Goal: Find contact information: Find contact information

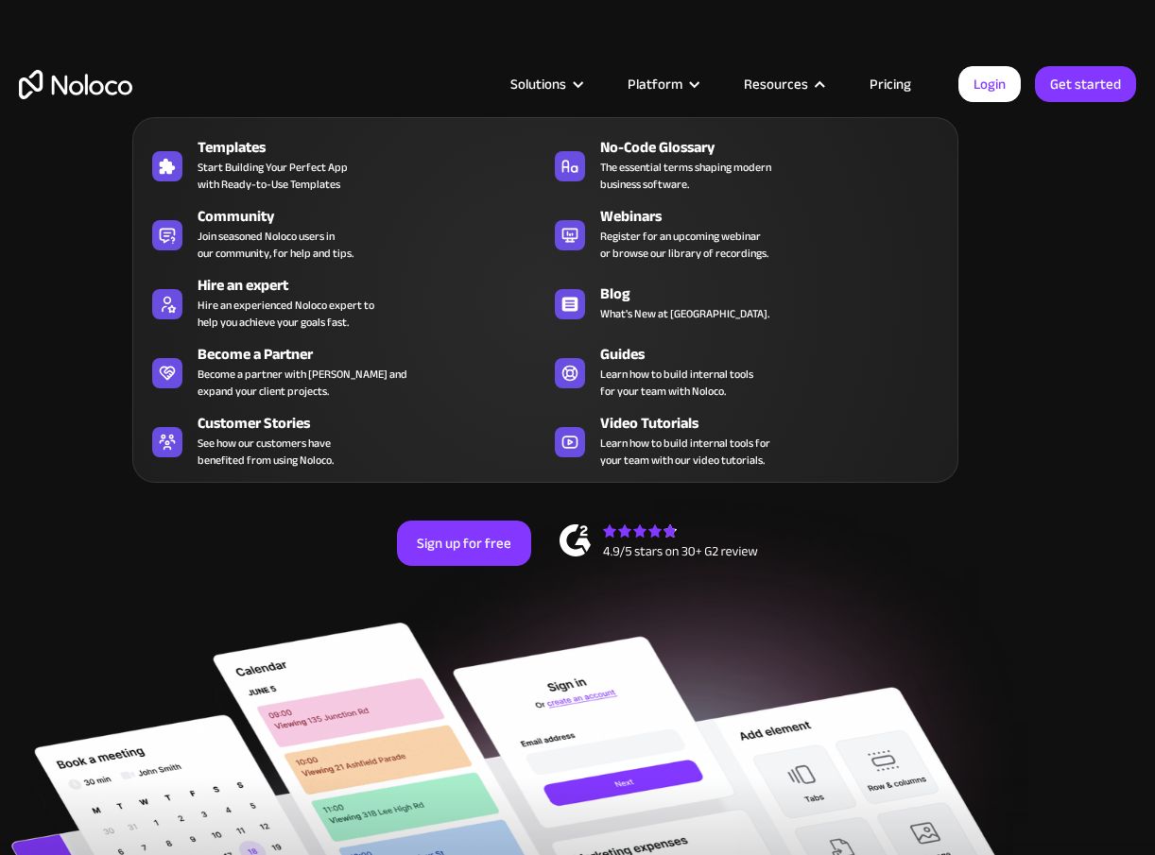
click at [248, 287] on div "Hire an expert" at bounding box center [376, 285] width 356 height 23
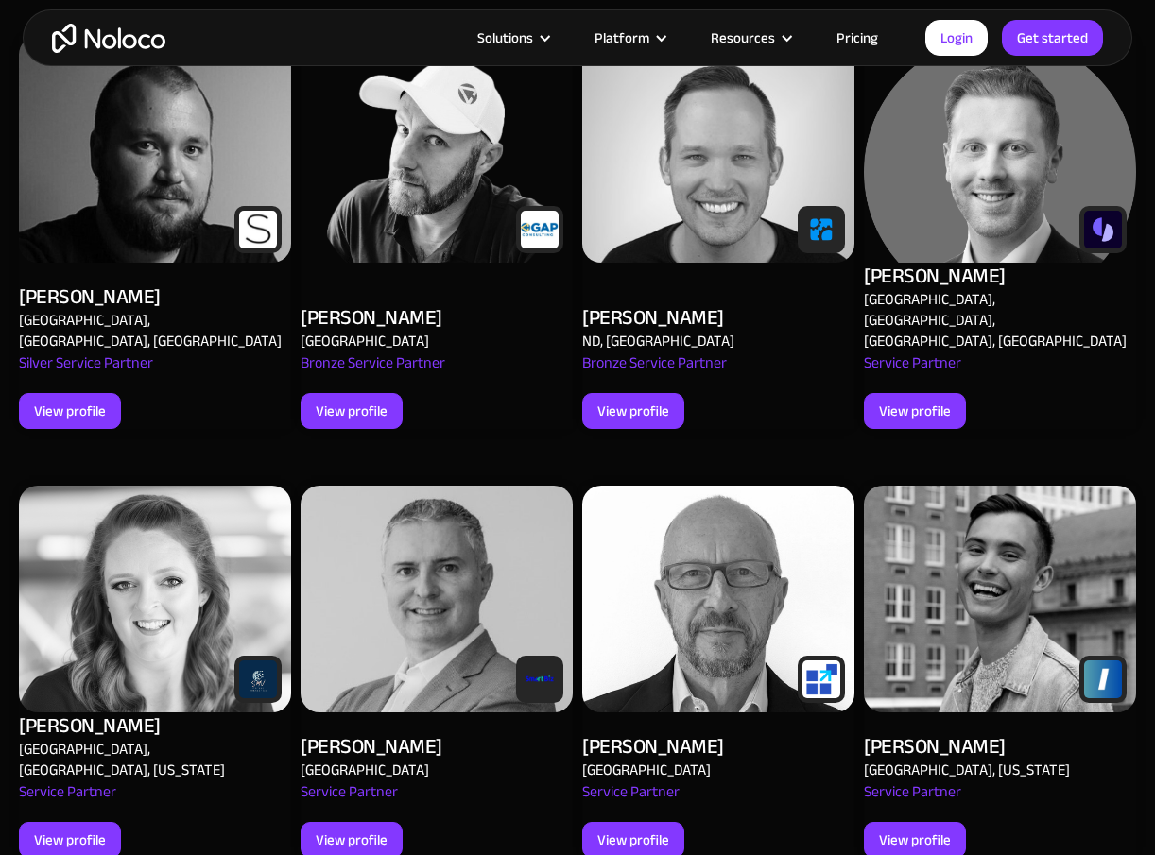
scroll to position [882, 0]
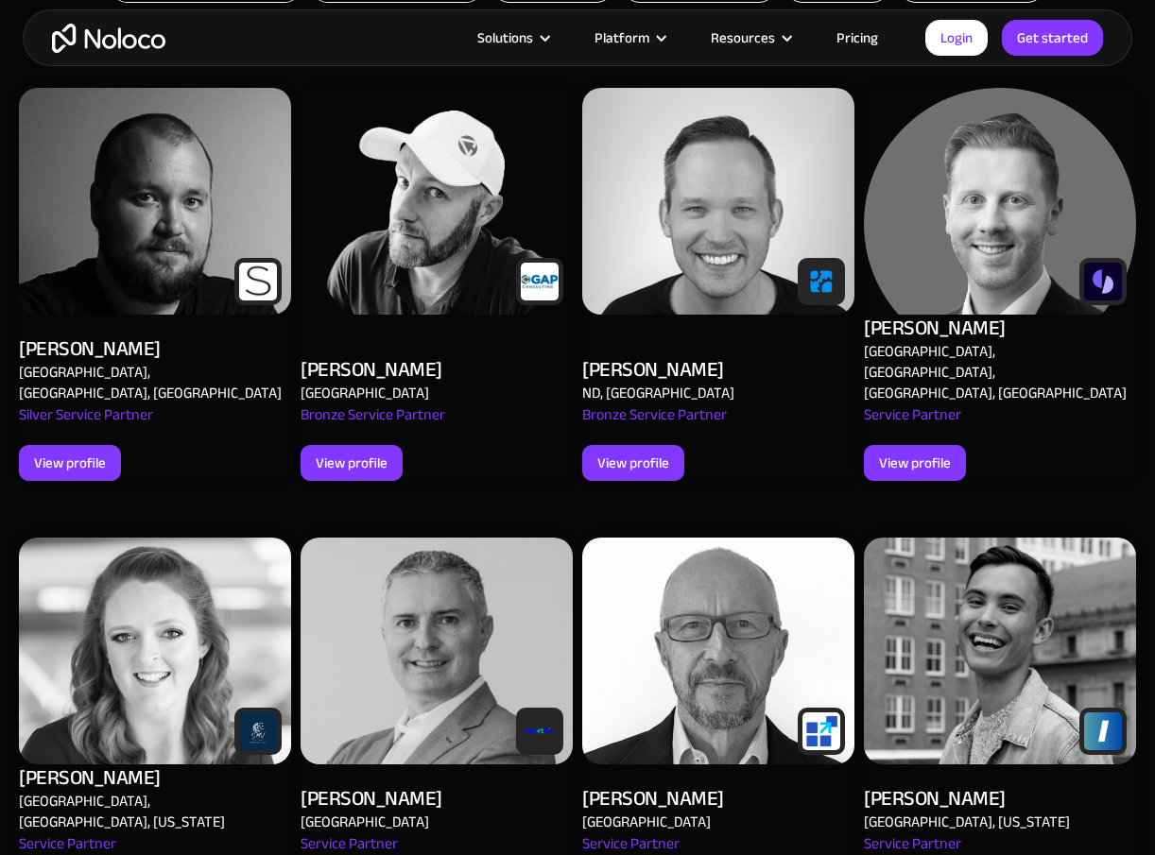
click at [357, 451] on div "View profile" at bounding box center [352, 463] width 72 height 25
click at [721, 227] on img at bounding box center [718, 201] width 272 height 227
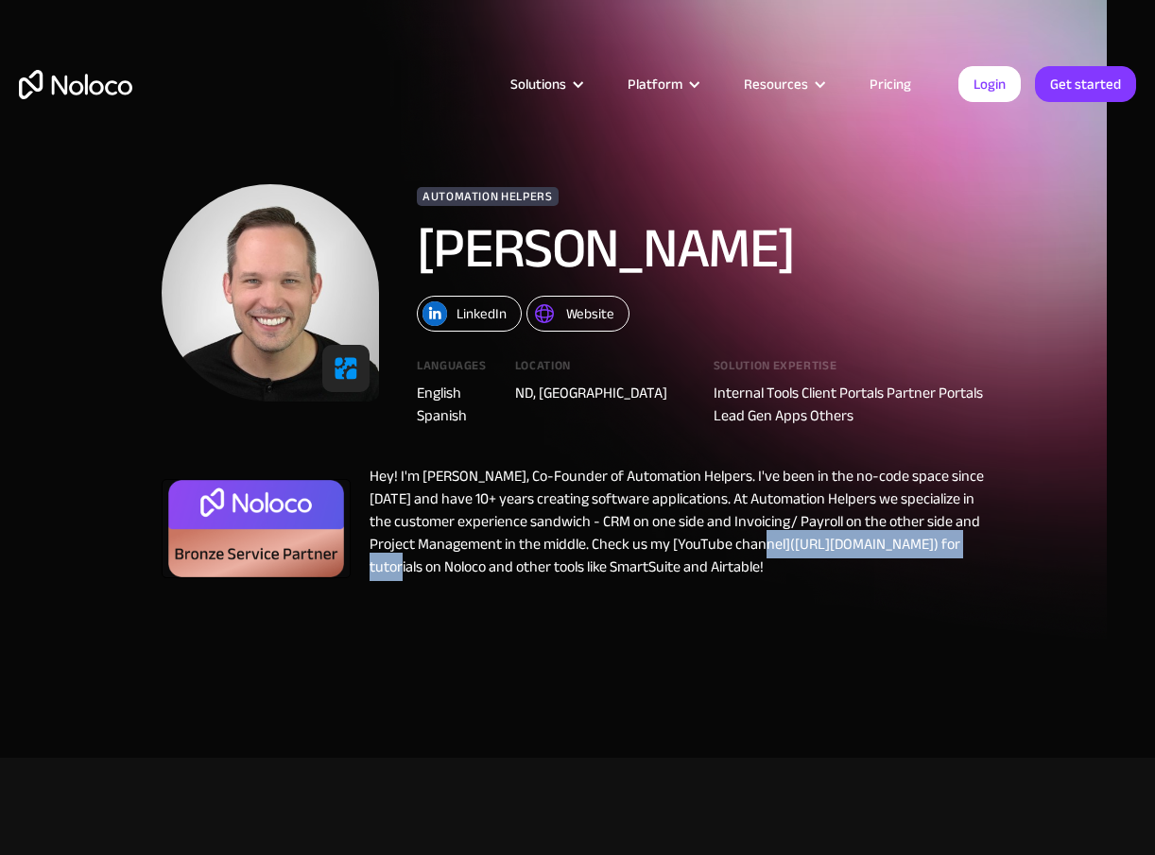
drag, startPoint x: 375, startPoint y: 569, endPoint x: 625, endPoint y: 573, distance: 249.5
click at [625, 573] on div "Hey! I'm [PERSON_NAME], Co-Founder of Automation Helpers. I've been in the no-c…" at bounding box center [672, 526] width 643 height 123
copy div "[URL][DOMAIN_NAME]"
